Goal: Browse casually: Explore the website without a specific task or goal

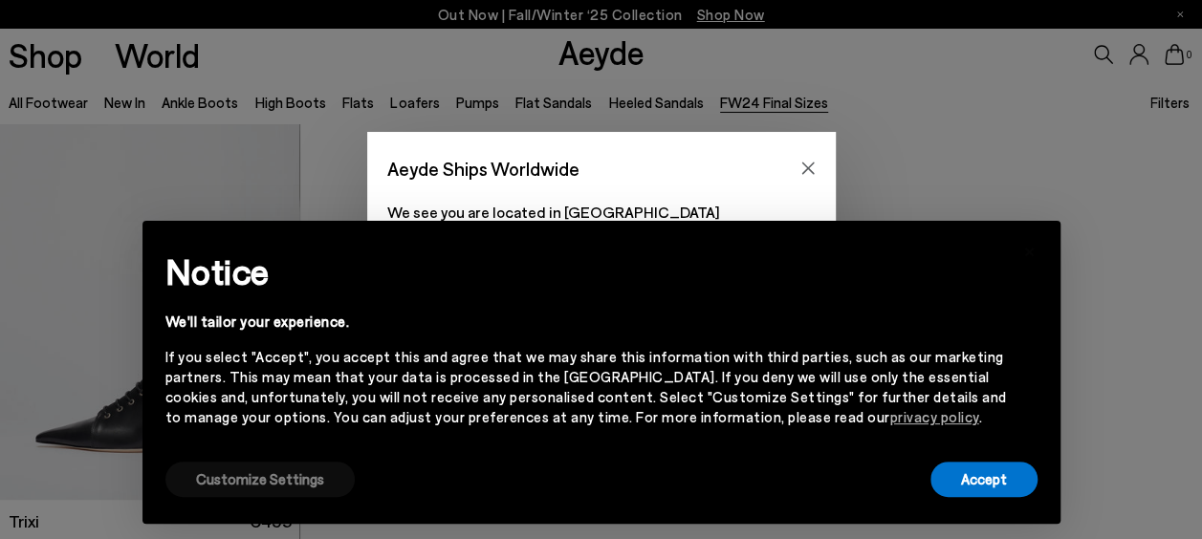
click at [288, 482] on button "Customize Settings" at bounding box center [259, 479] width 189 height 35
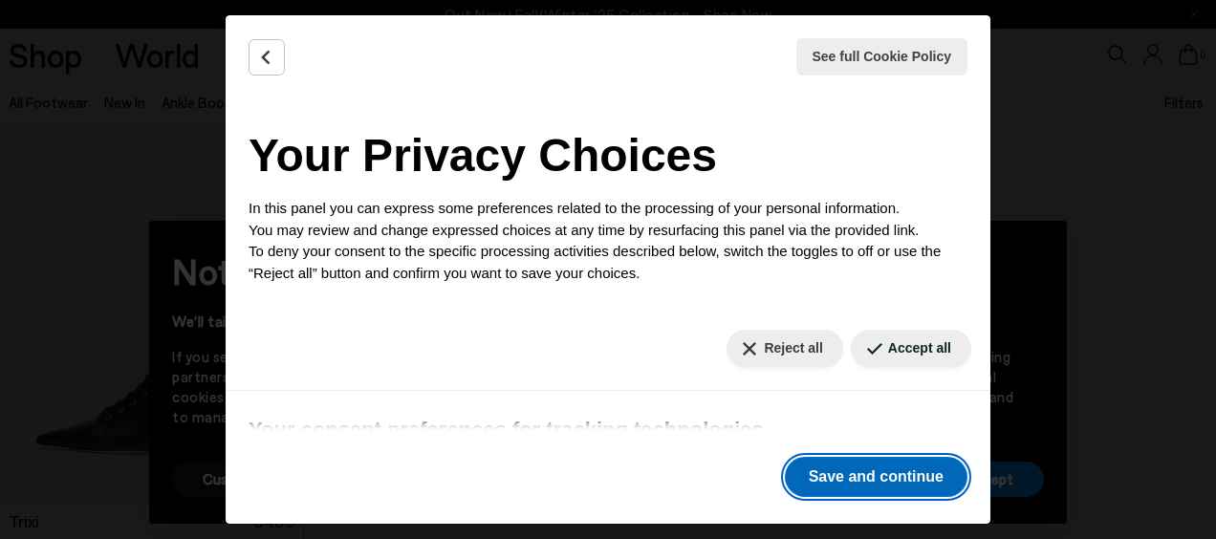
click at [819, 471] on button "Save and continue" at bounding box center [876, 477] width 183 height 40
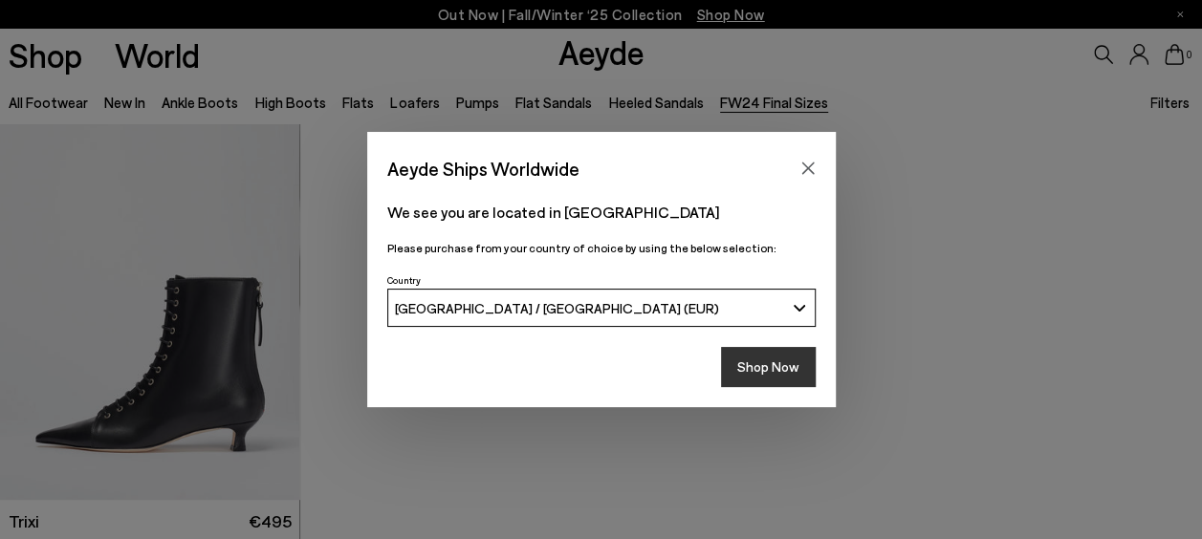
click at [780, 373] on button "Shop Now" at bounding box center [768, 367] width 95 height 40
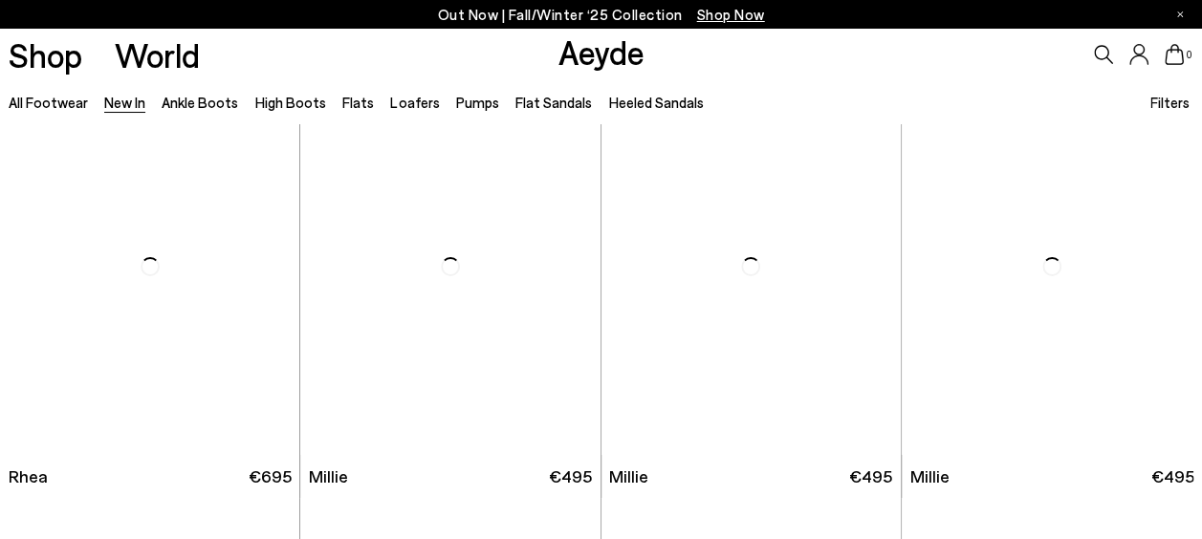
scroll to position [3366, 0]
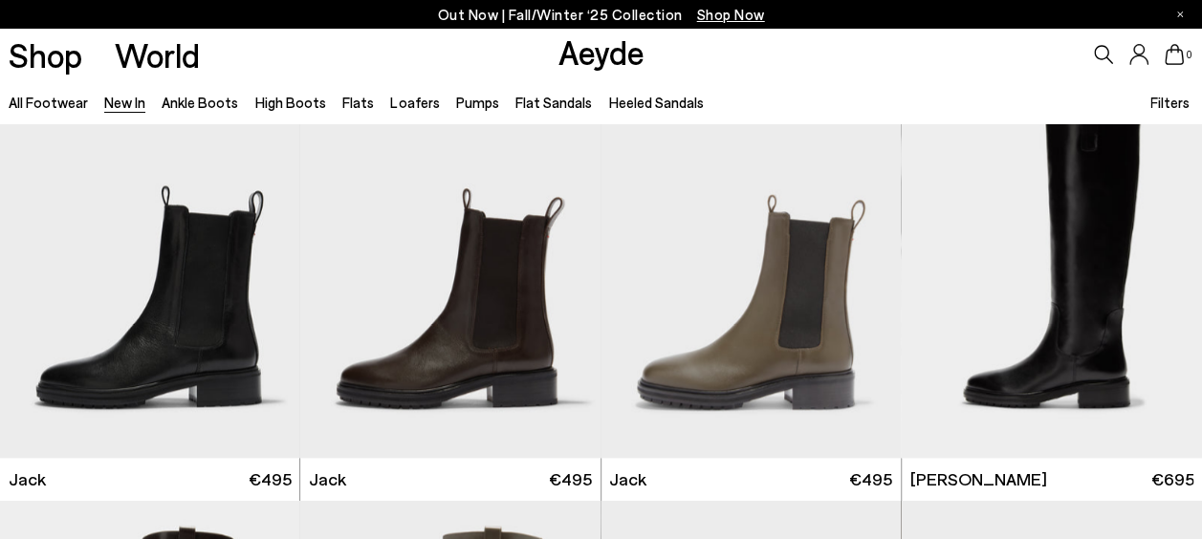
scroll to position [8453, 0]
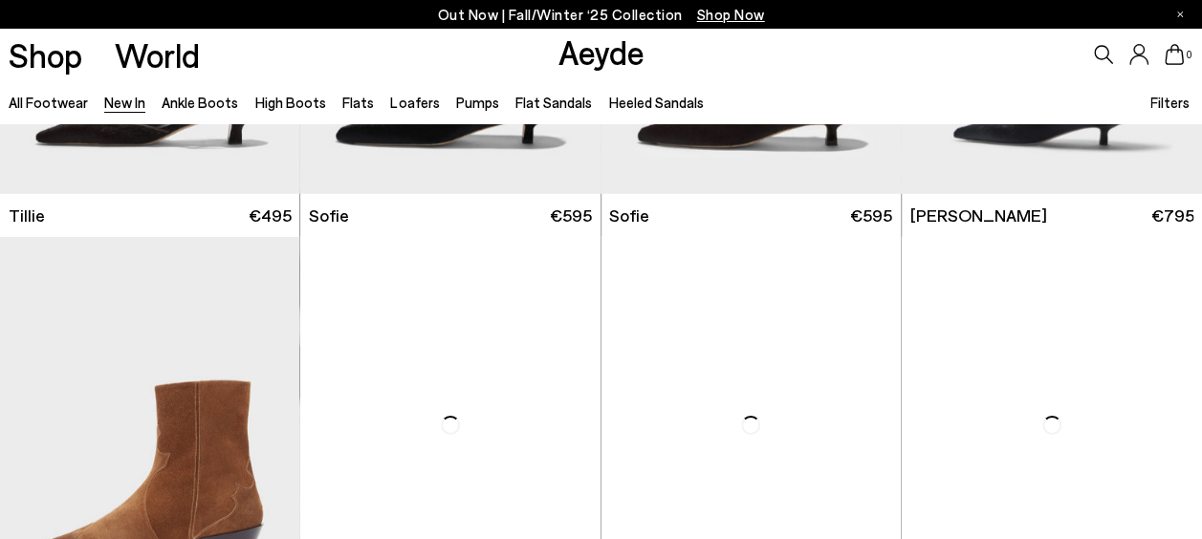
scroll to position [10021, 0]
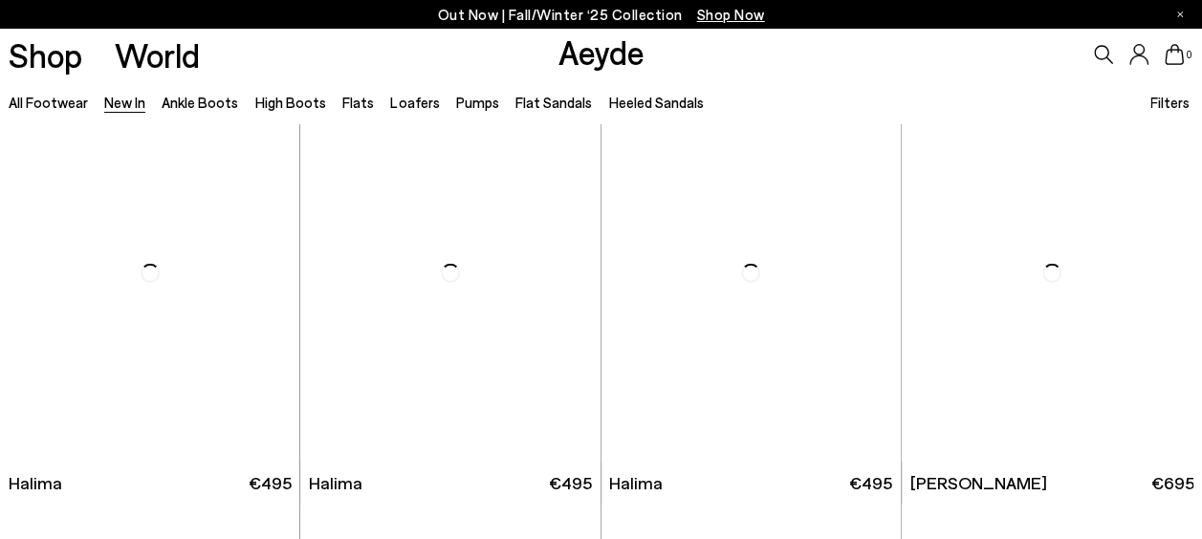
scroll to position [13540, 0]
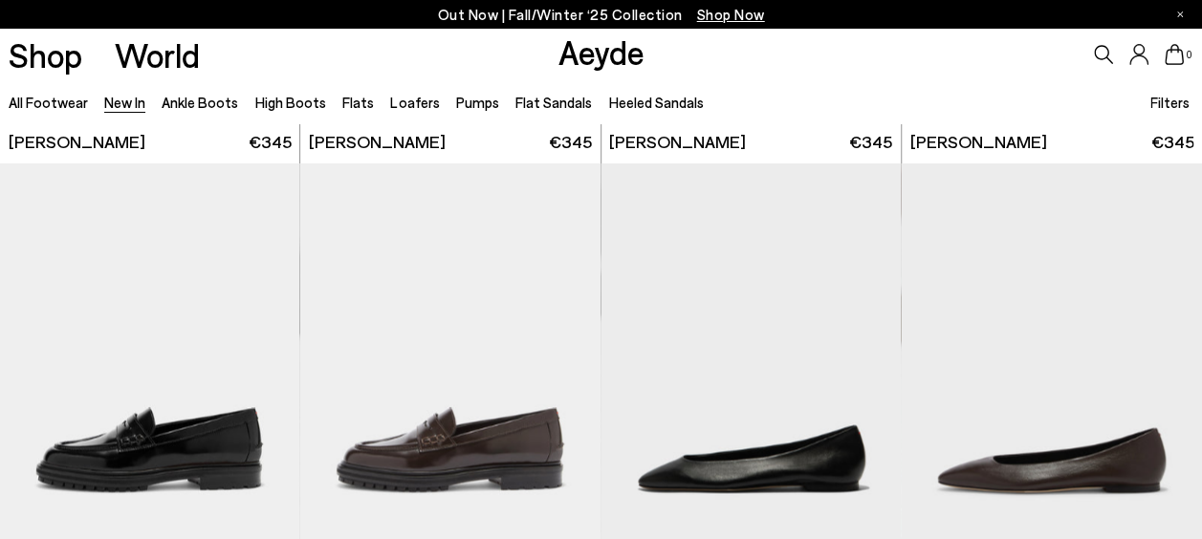
scroll to position [15950, 0]
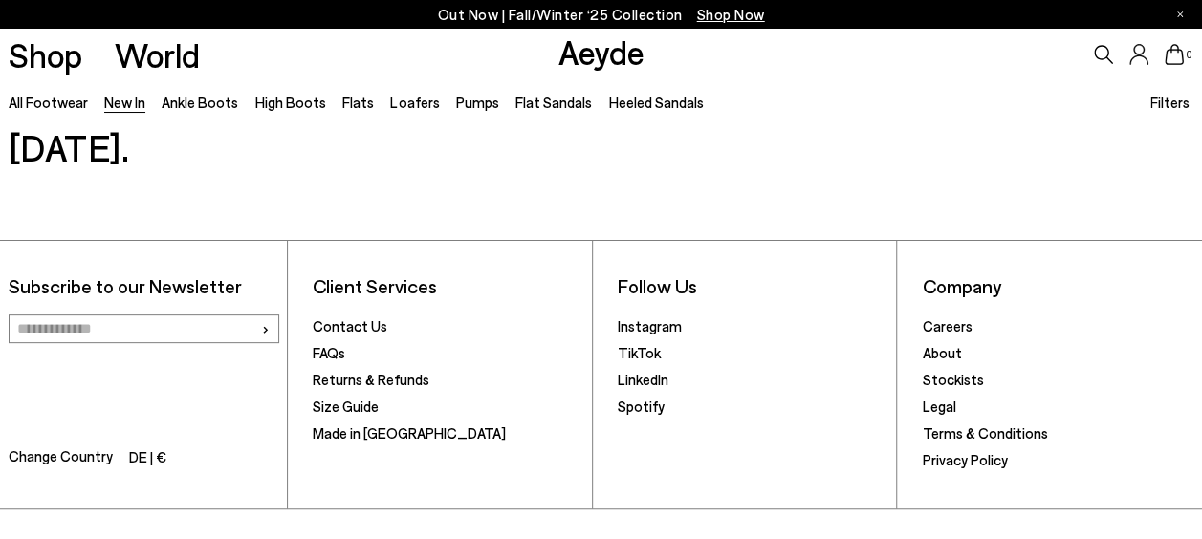
scroll to position [18211, 0]
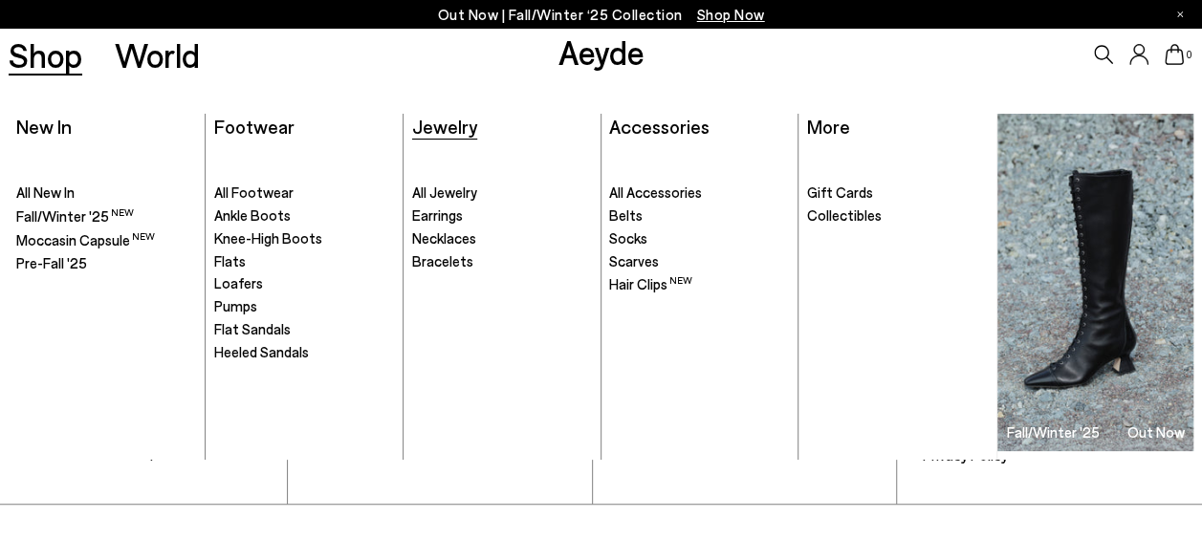
click at [449, 122] on span "Jewelry" at bounding box center [444, 126] width 65 height 23
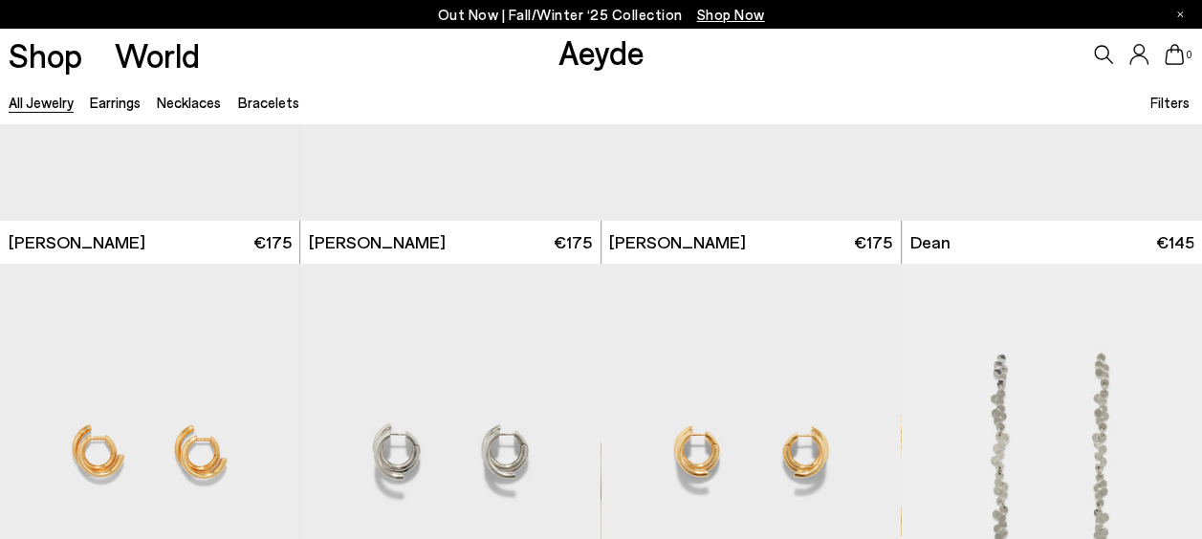
scroll to position [3213, 0]
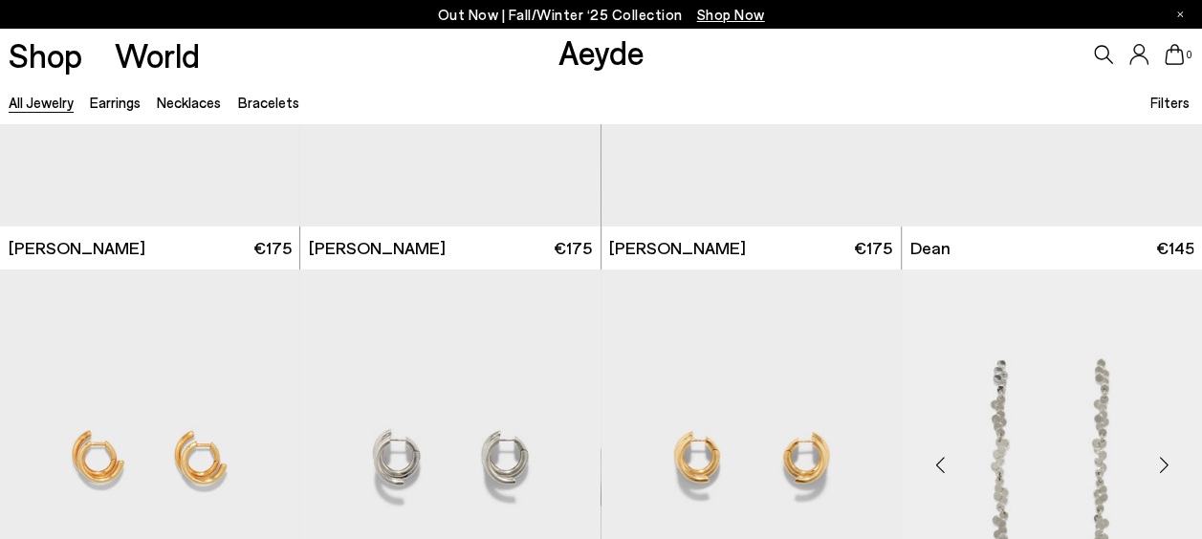
click at [1160, 459] on div "Next slide" at bounding box center [1163, 465] width 57 height 57
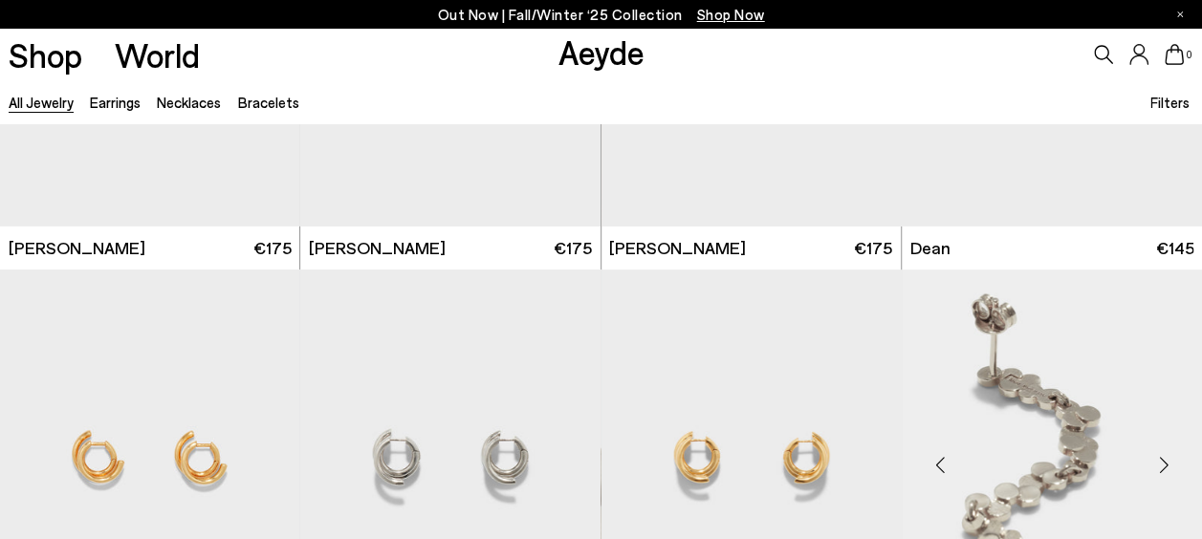
click at [1160, 459] on div "Next slide" at bounding box center [1163, 465] width 57 height 57
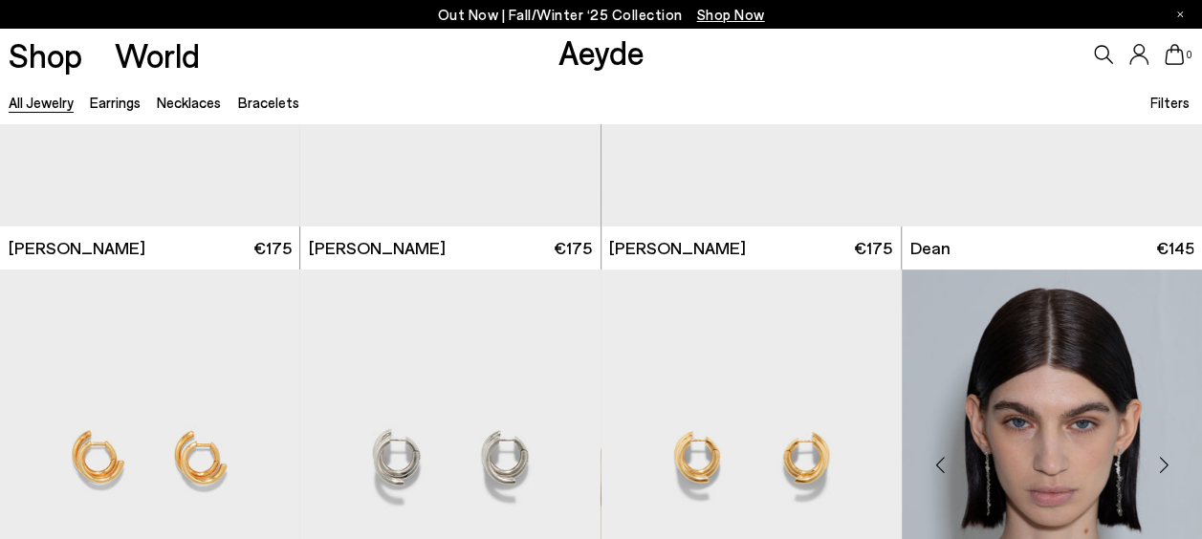
click at [1160, 459] on div "Next slide" at bounding box center [1163, 465] width 57 height 57
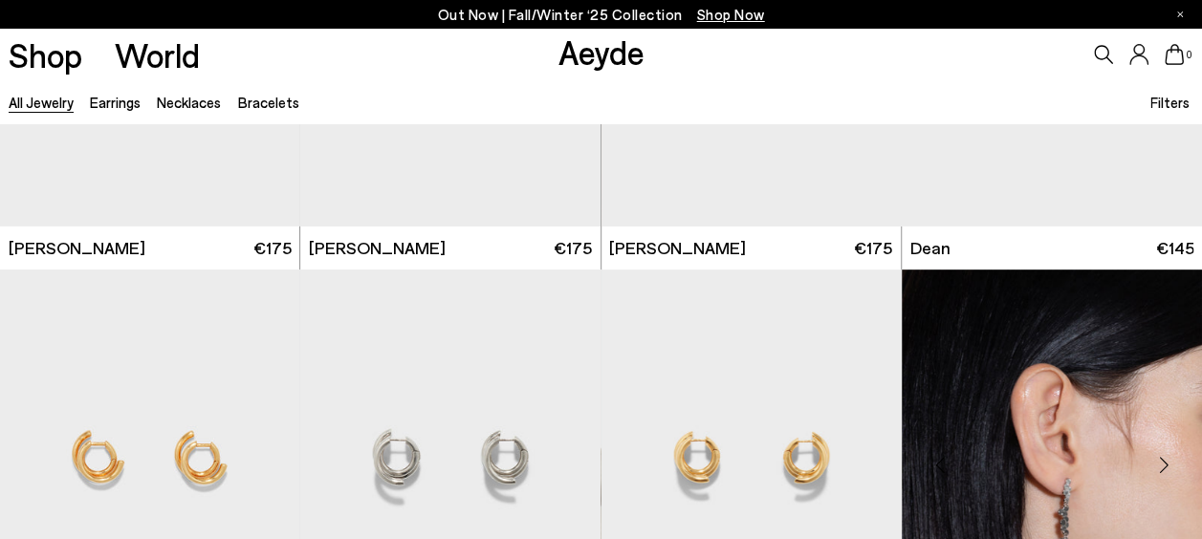
click at [1160, 459] on div "Next slide" at bounding box center [1163, 465] width 57 height 57
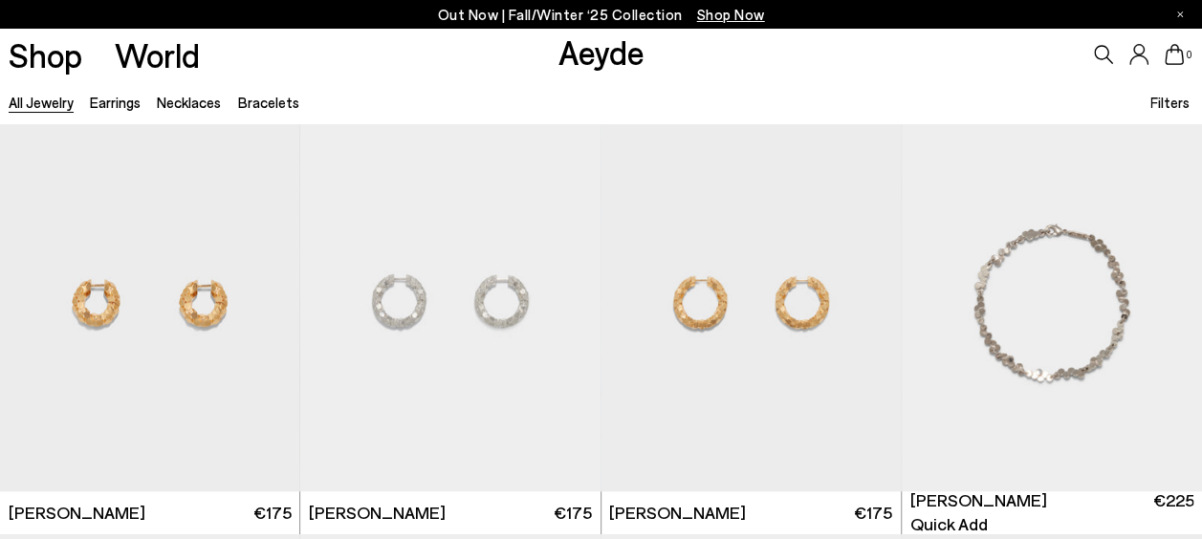
scroll to position [4246, 0]
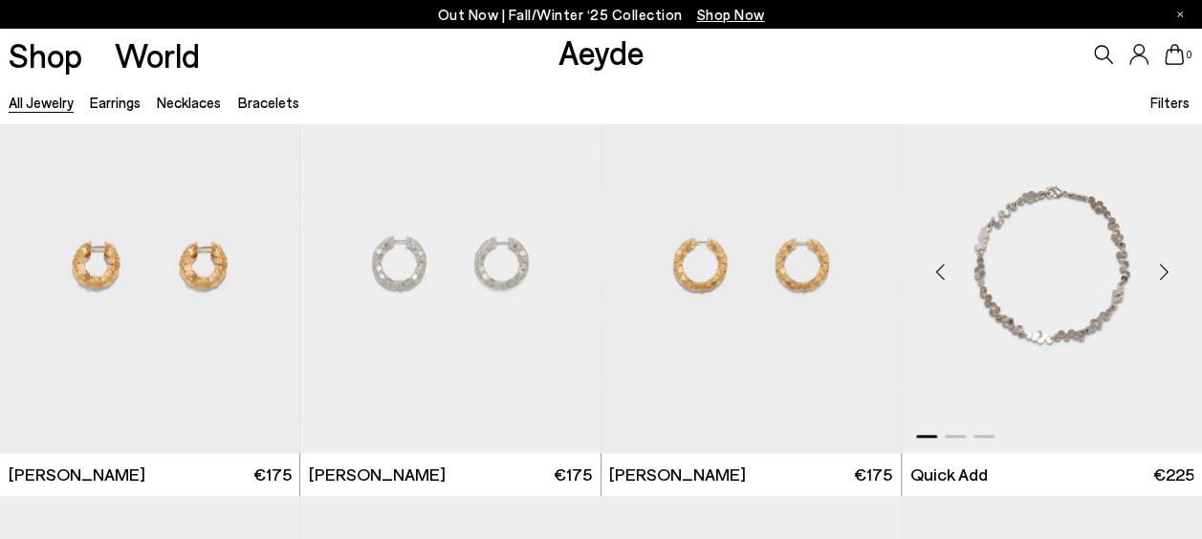
click at [1169, 266] on div "Next slide" at bounding box center [1163, 272] width 57 height 57
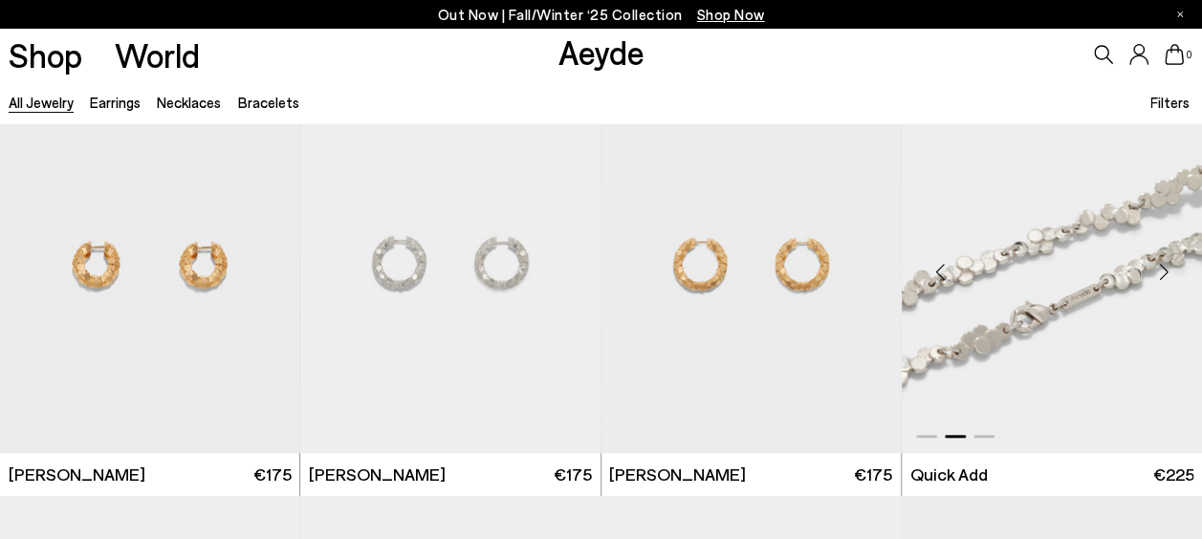
click at [1169, 266] on div "Next slide" at bounding box center [1163, 272] width 57 height 57
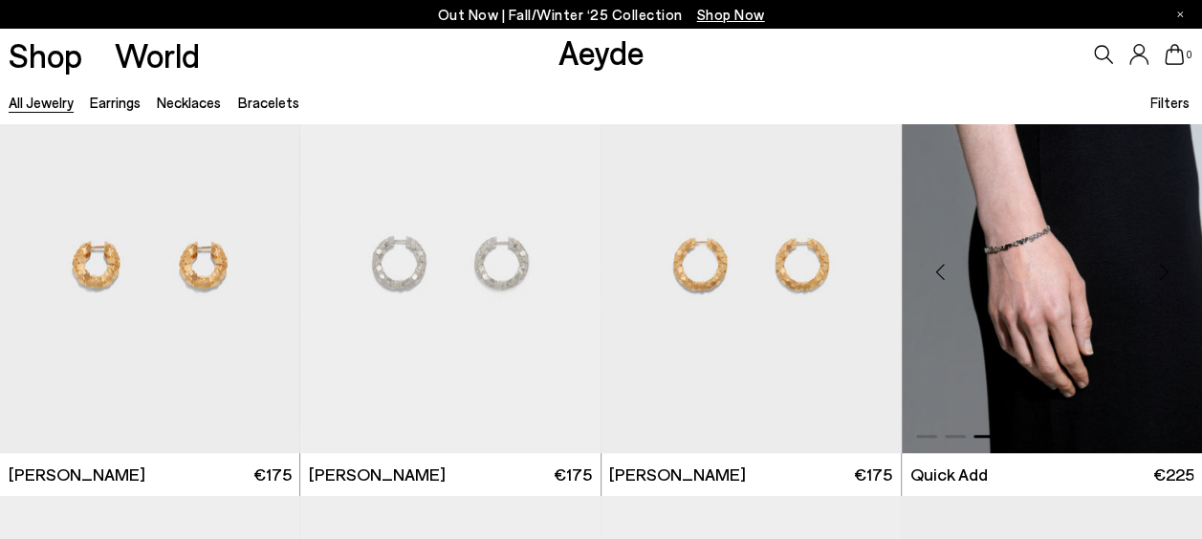
click at [1169, 266] on div "Next slide" at bounding box center [1163, 272] width 57 height 57
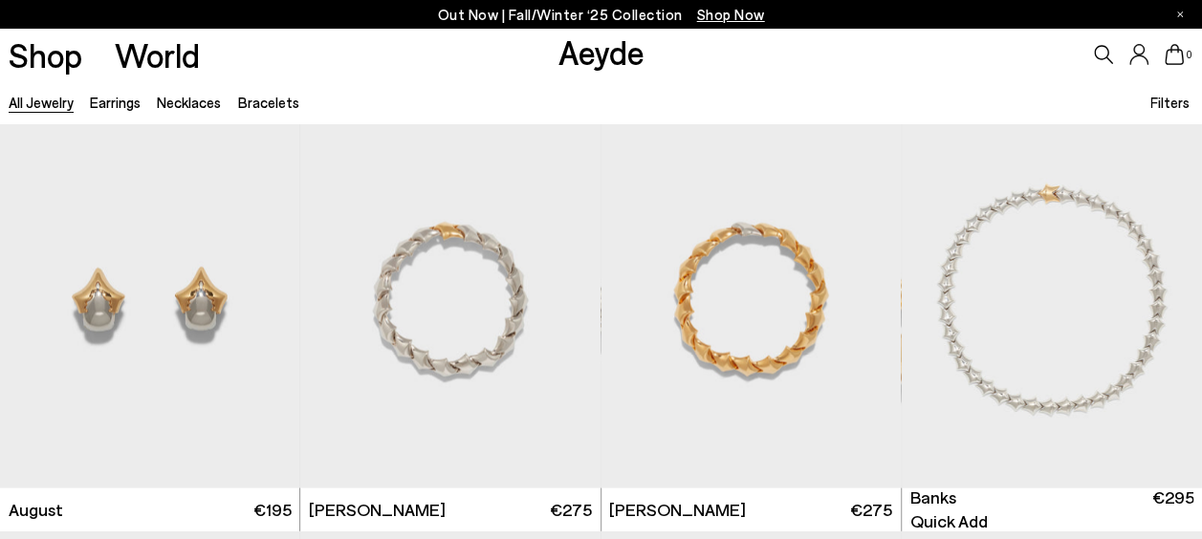
scroll to position [5546, 0]
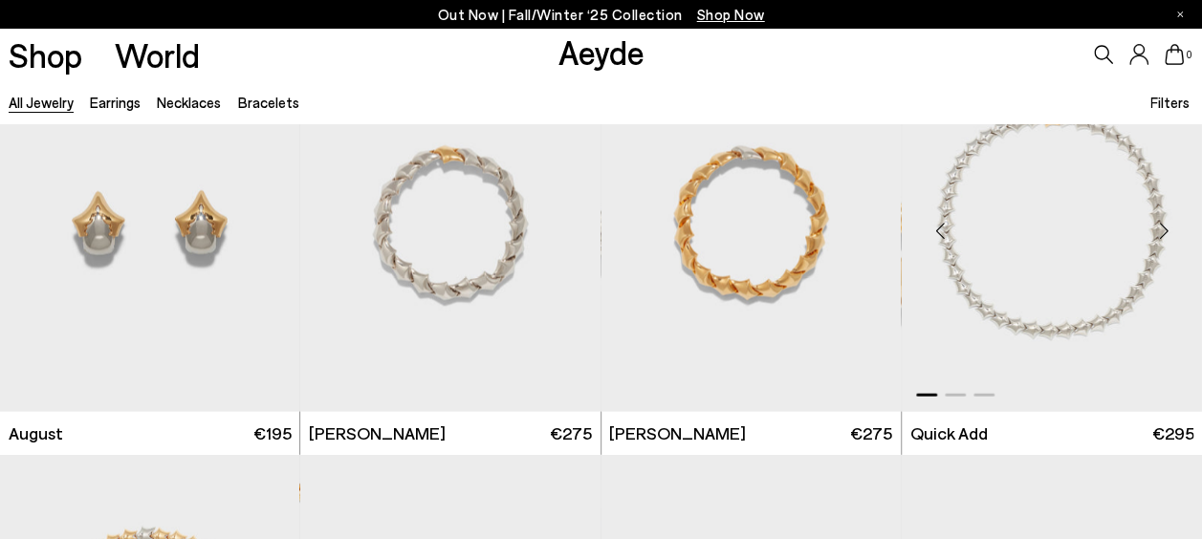
click at [1160, 228] on div "Next slide" at bounding box center [1163, 231] width 57 height 57
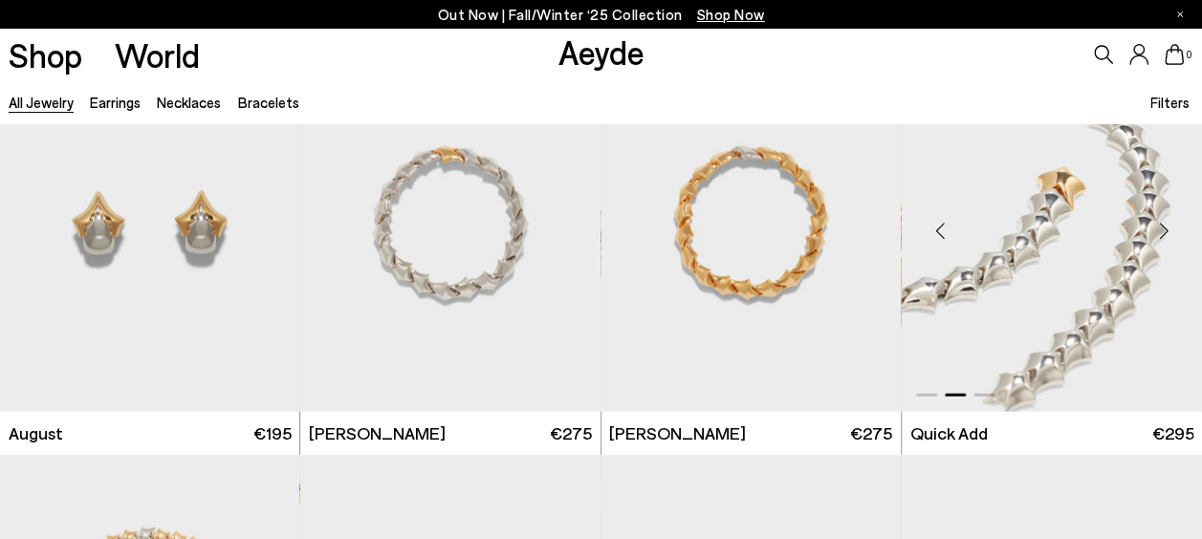
click at [1160, 228] on div "Next slide" at bounding box center [1163, 231] width 57 height 57
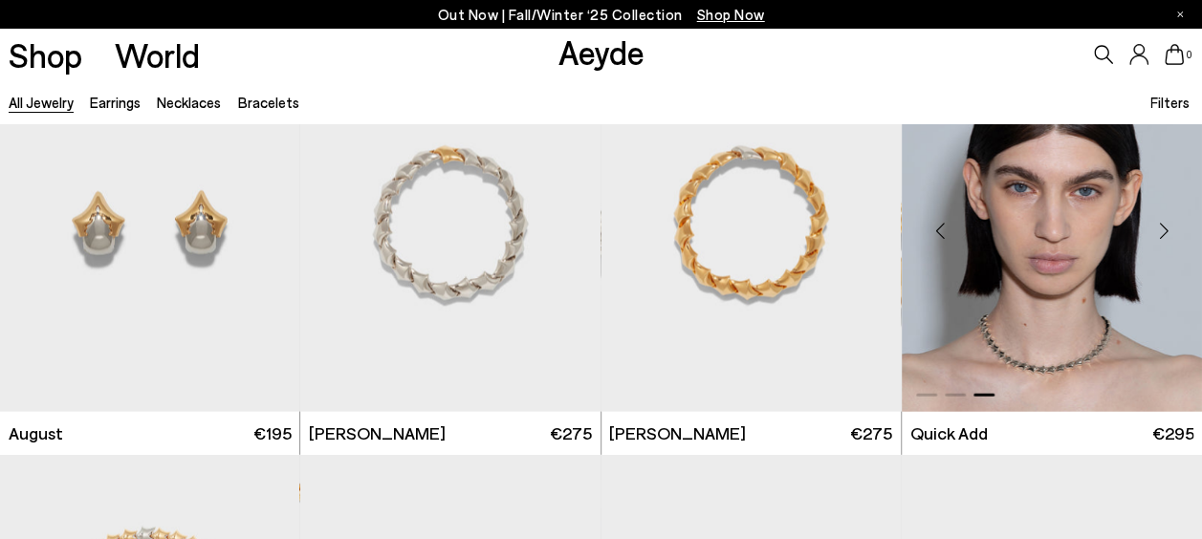
click at [1160, 228] on div "Next slide" at bounding box center [1163, 231] width 57 height 57
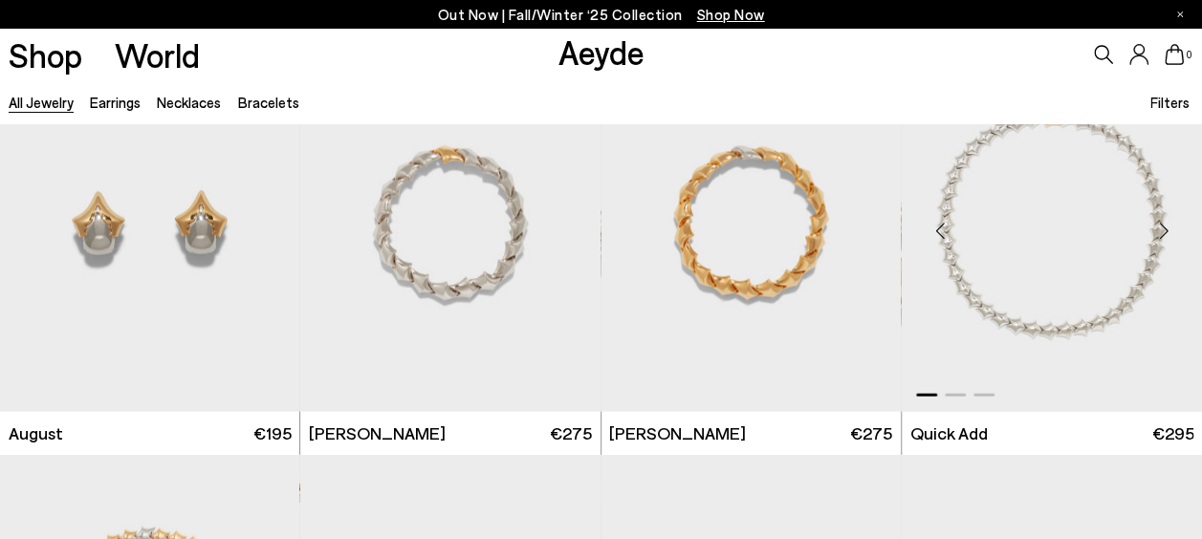
click at [1160, 228] on div "Next slide" at bounding box center [1163, 231] width 57 height 57
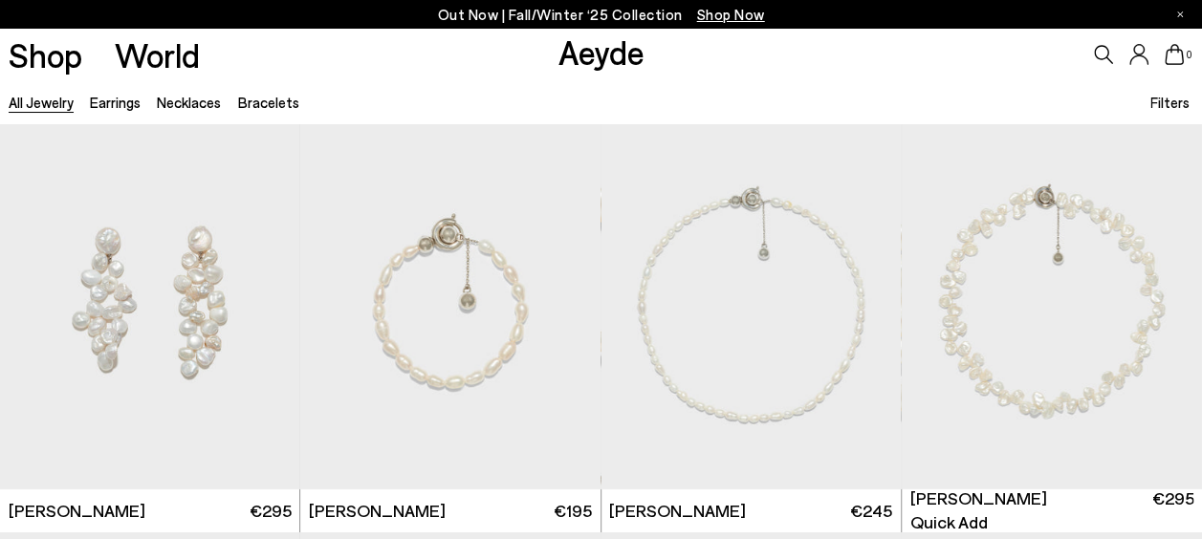
scroll to position [6732, 0]
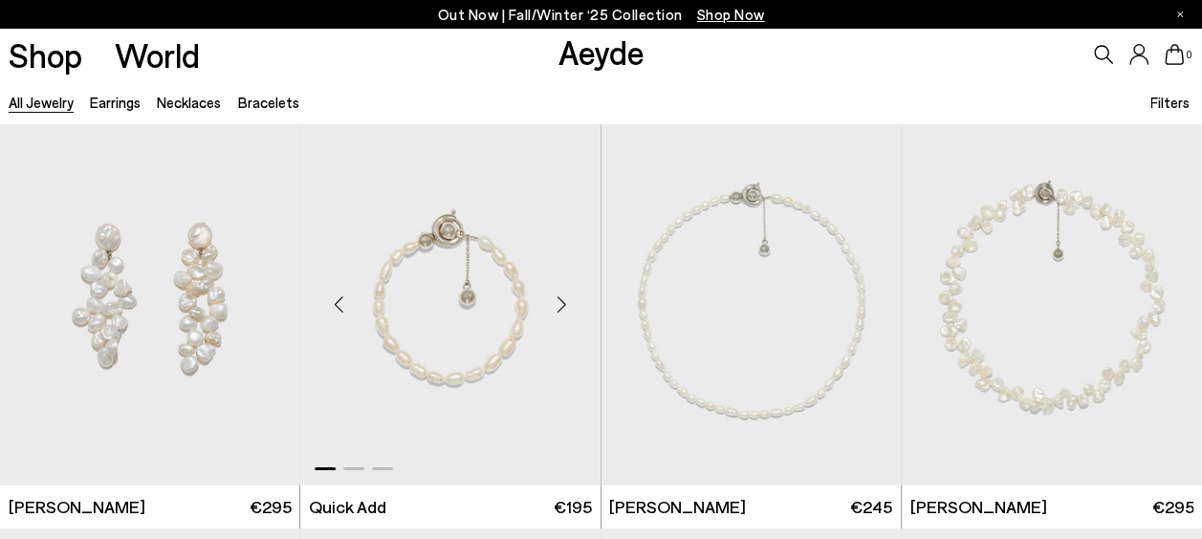
click at [566, 302] on div "Next slide" at bounding box center [562, 304] width 57 height 57
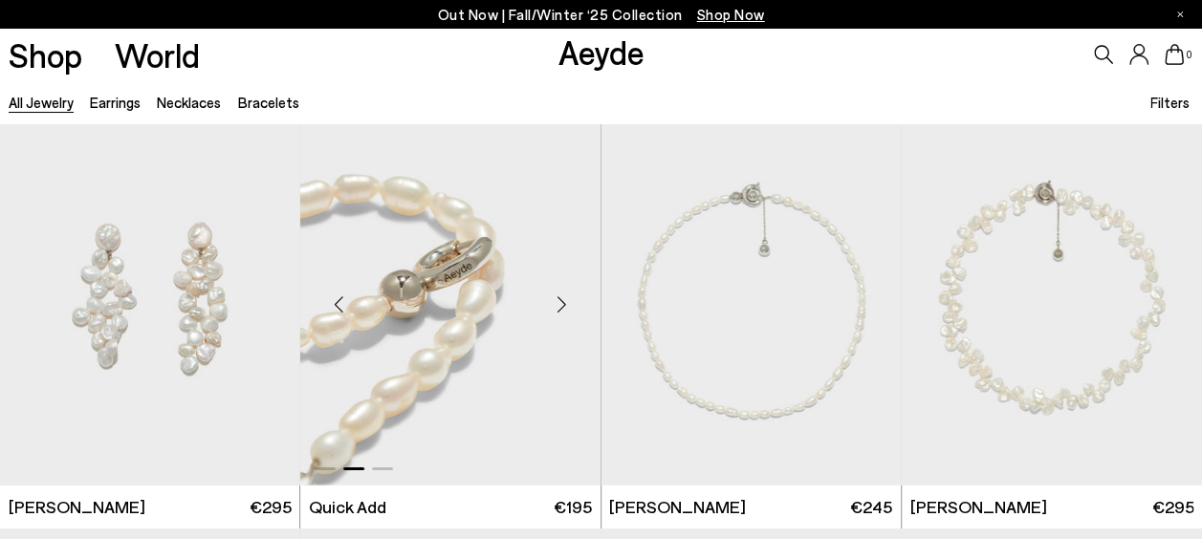
click at [566, 302] on div "Next slide" at bounding box center [562, 304] width 57 height 57
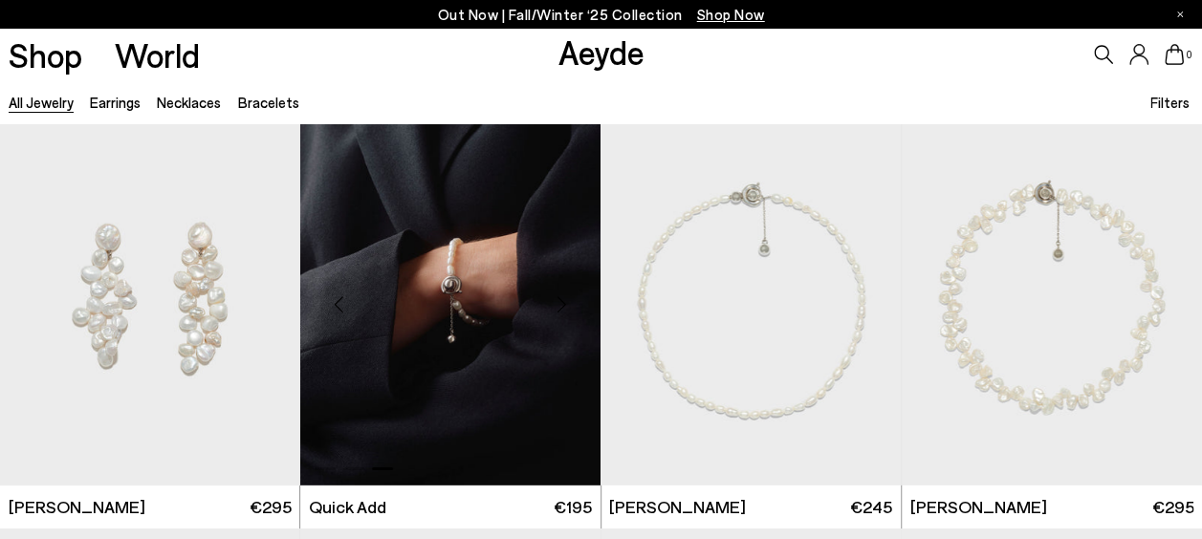
click at [566, 302] on div "Next slide" at bounding box center [562, 304] width 57 height 57
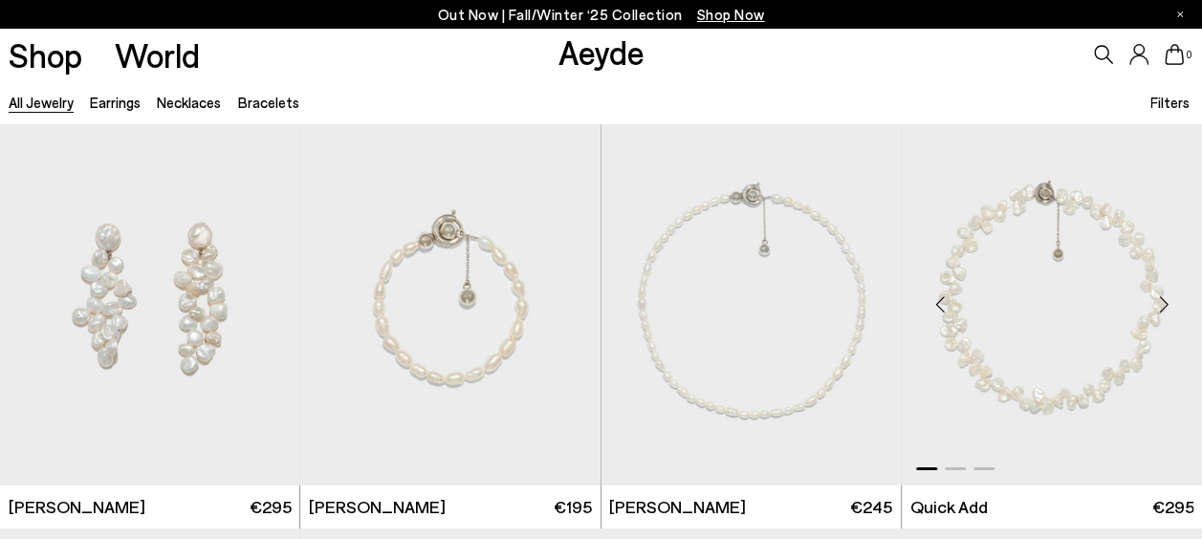
click at [1157, 304] on div "Next slide" at bounding box center [1163, 304] width 57 height 57
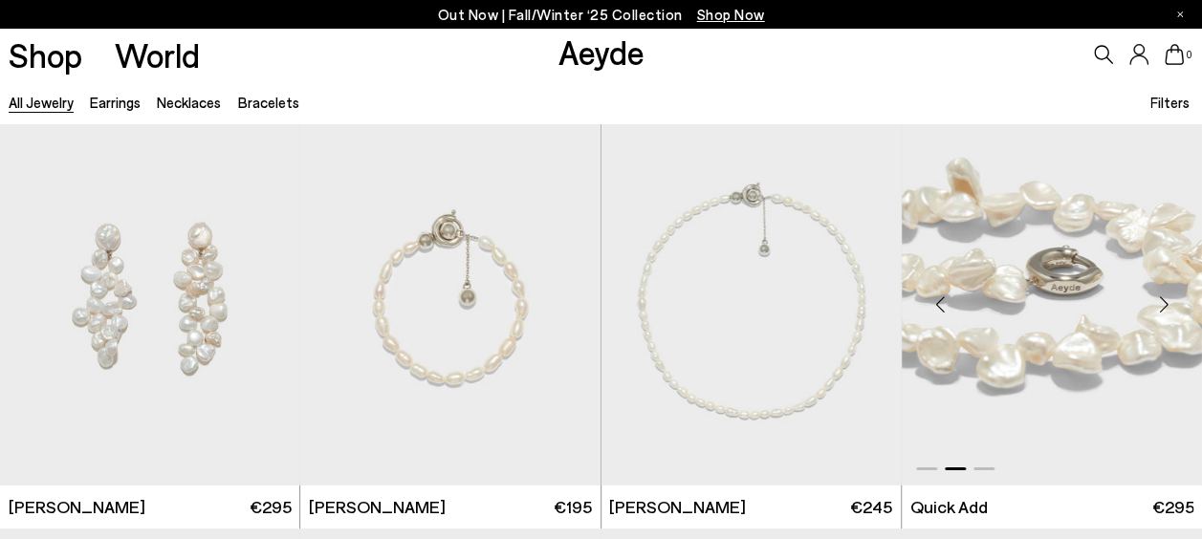
click at [1157, 304] on div "Next slide" at bounding box center [1163, 304] width 57 height 57
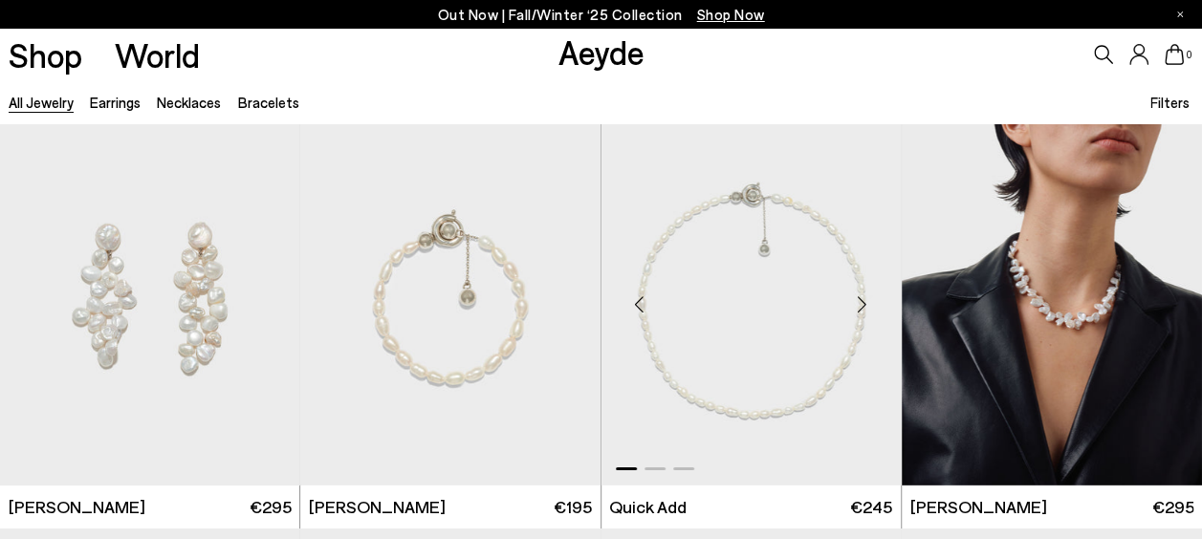
click at [867, 301] on div "Next slide" at bounding box center [862, 304] width 57 height 57
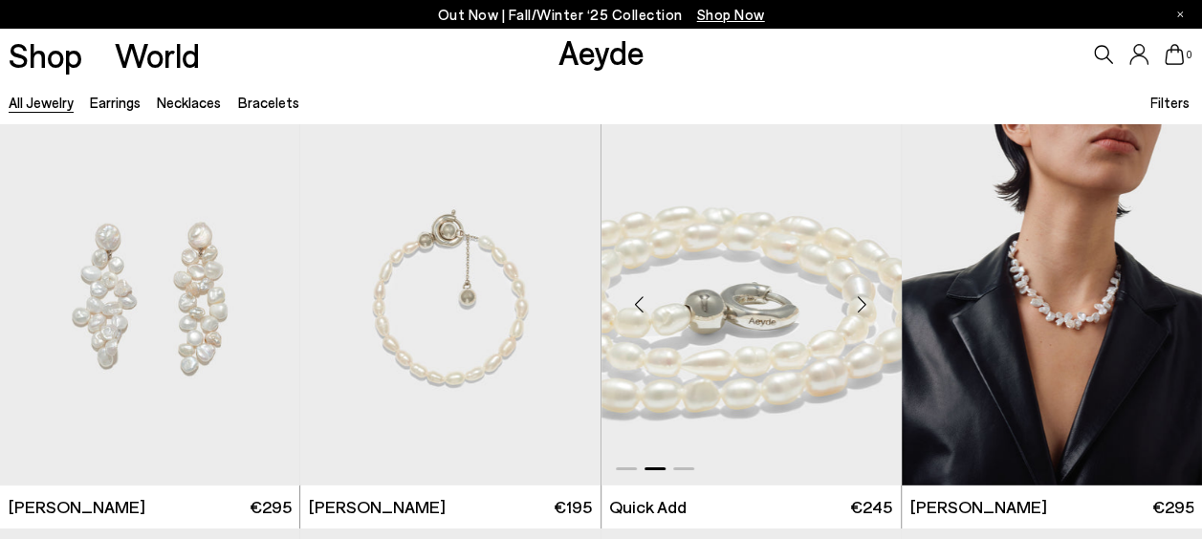
click at [867, 301] on div "Next slide" at bounding box center [862, 304] width 57 height 57
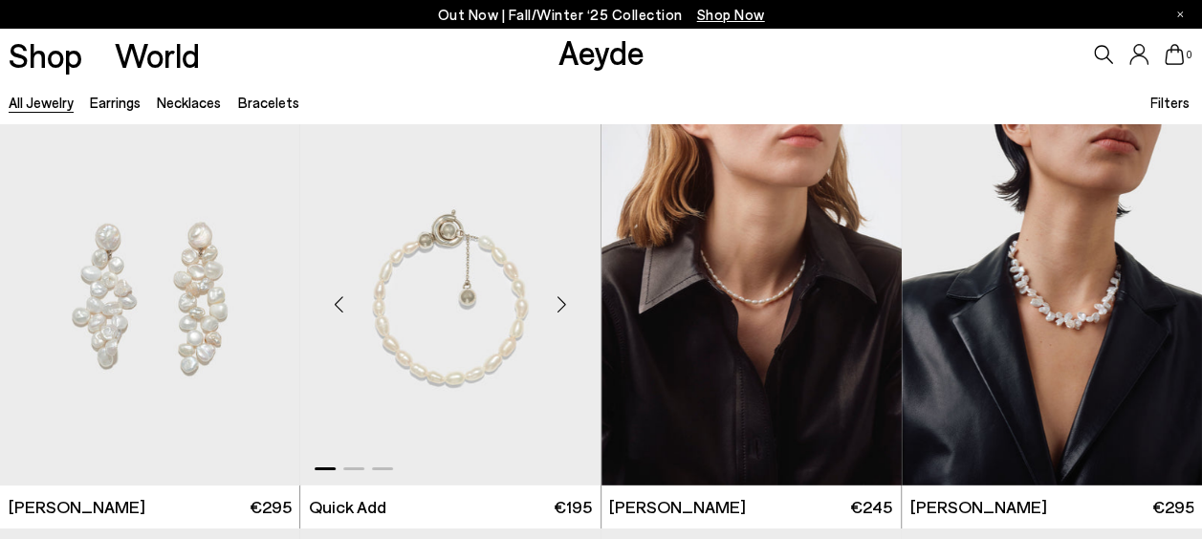
click at [570, 304] on div "Next slide" at bounding box center [562, 304] width 57 height 57
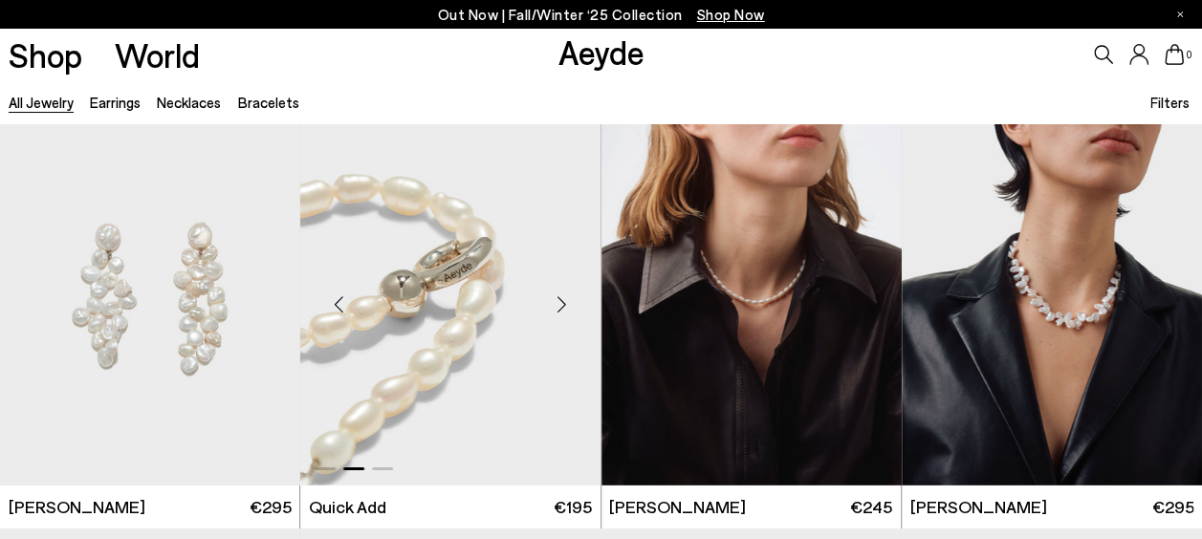
click at [570, 304] on div "Next slide" at bounding box center [562, 304] width 57 height 57
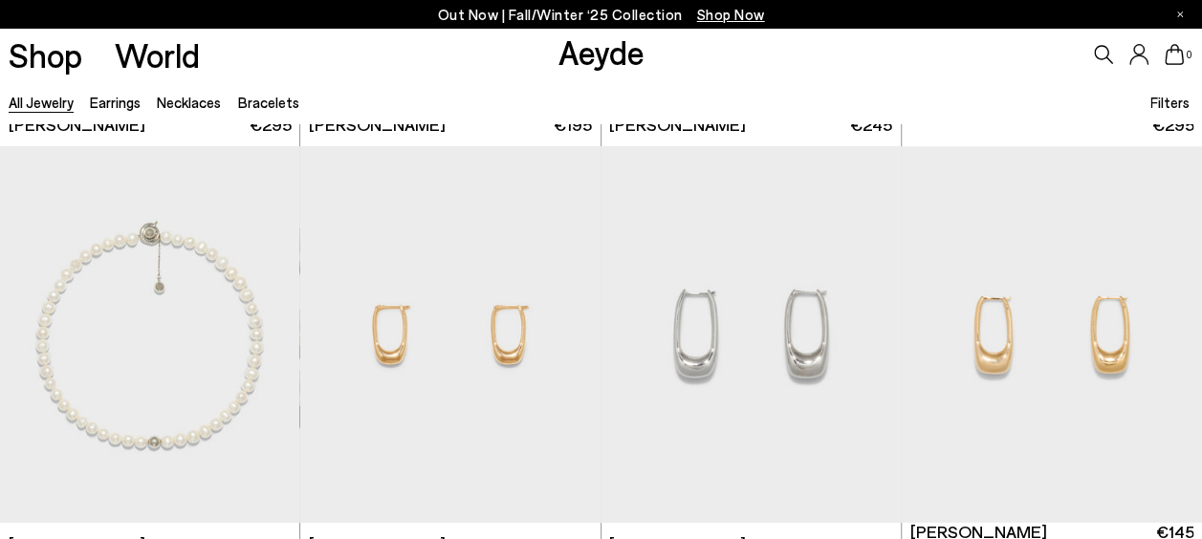
scroll to position [7153, 0]
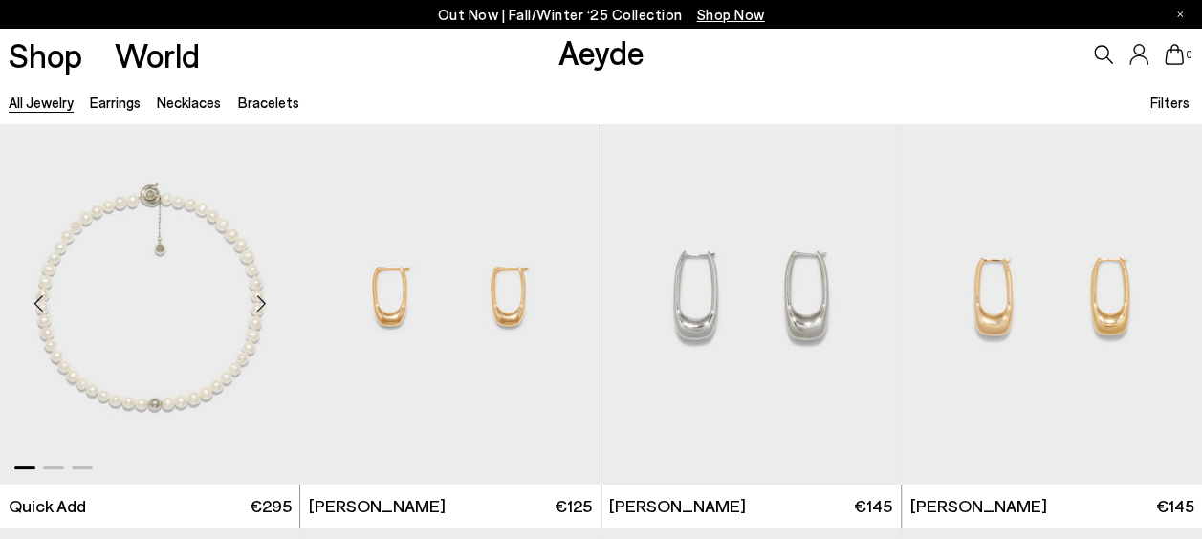
click at [258, 302] on div "Next slide" at bounding box center [260, 303] width 57 height 57
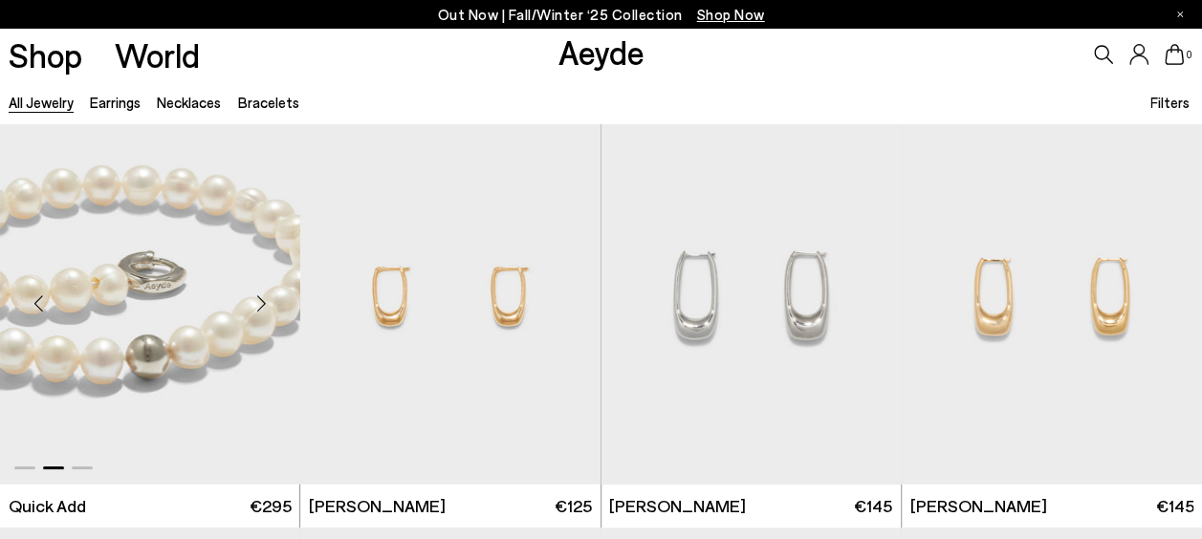
click at [258, 302] on div "Next slide" at bounding box center [260, 303] width 57 height 57
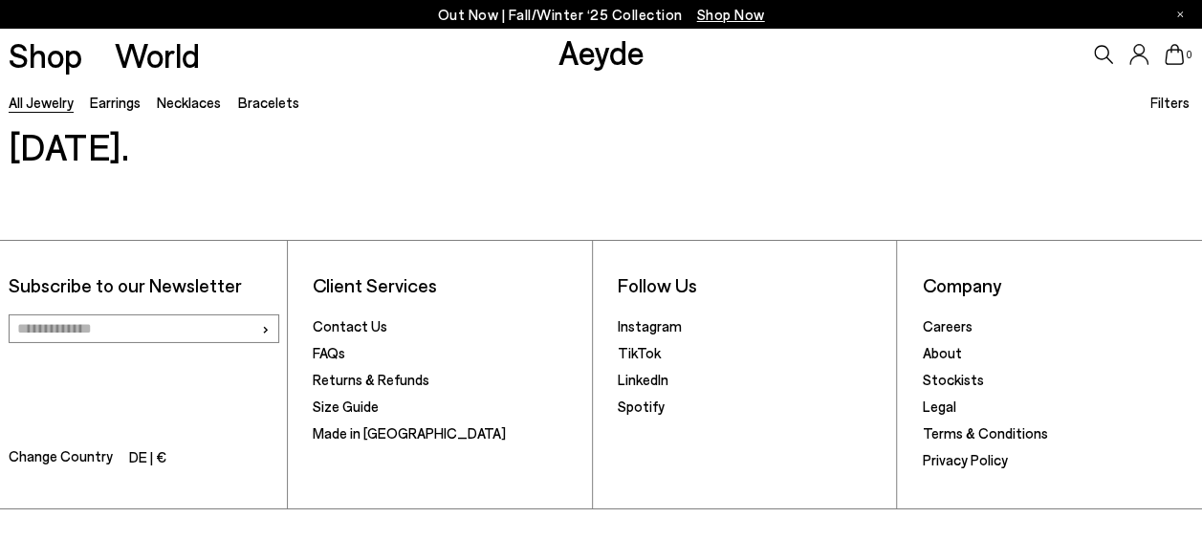
scroll to position [10235, 0]
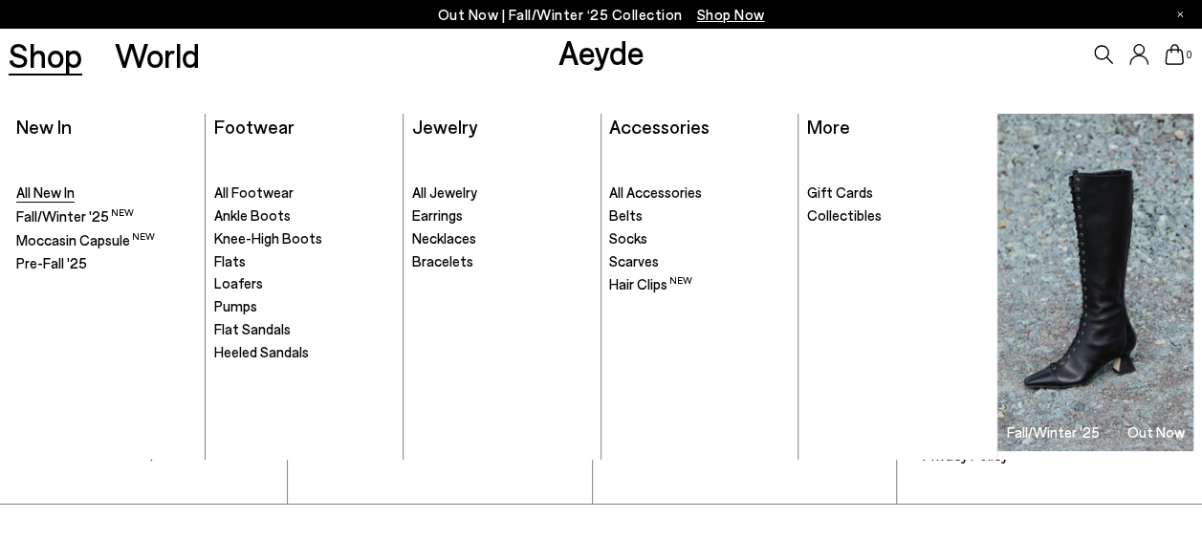
click at [42, 189] on span "All New In" at bounding box center [45, 192] width 58 height 17
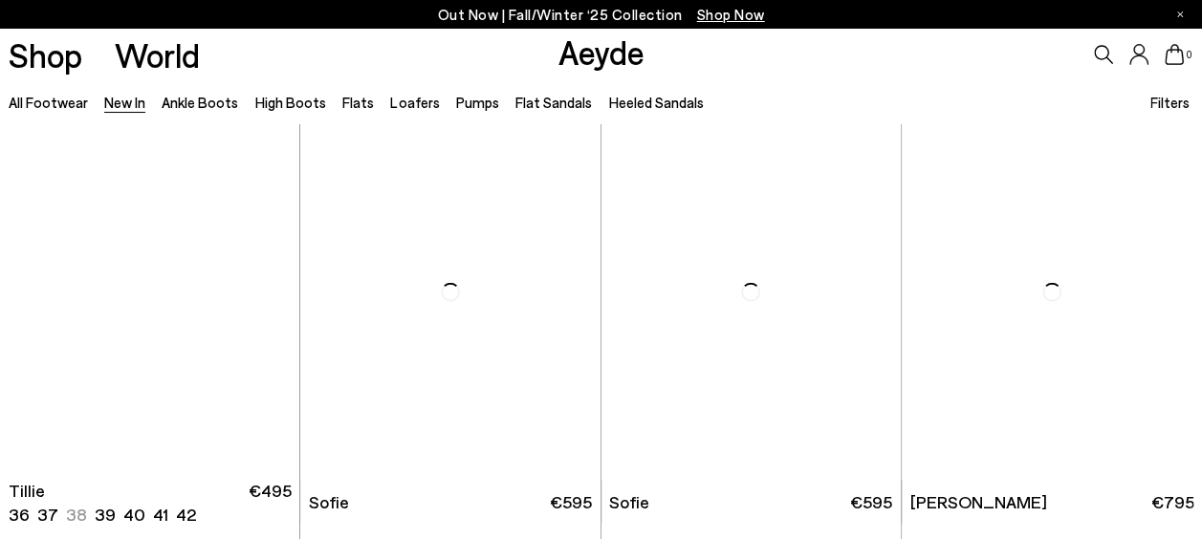
scroll to position [9677, 0]
